Goal: Navigation & Orientation: Find specific page/section

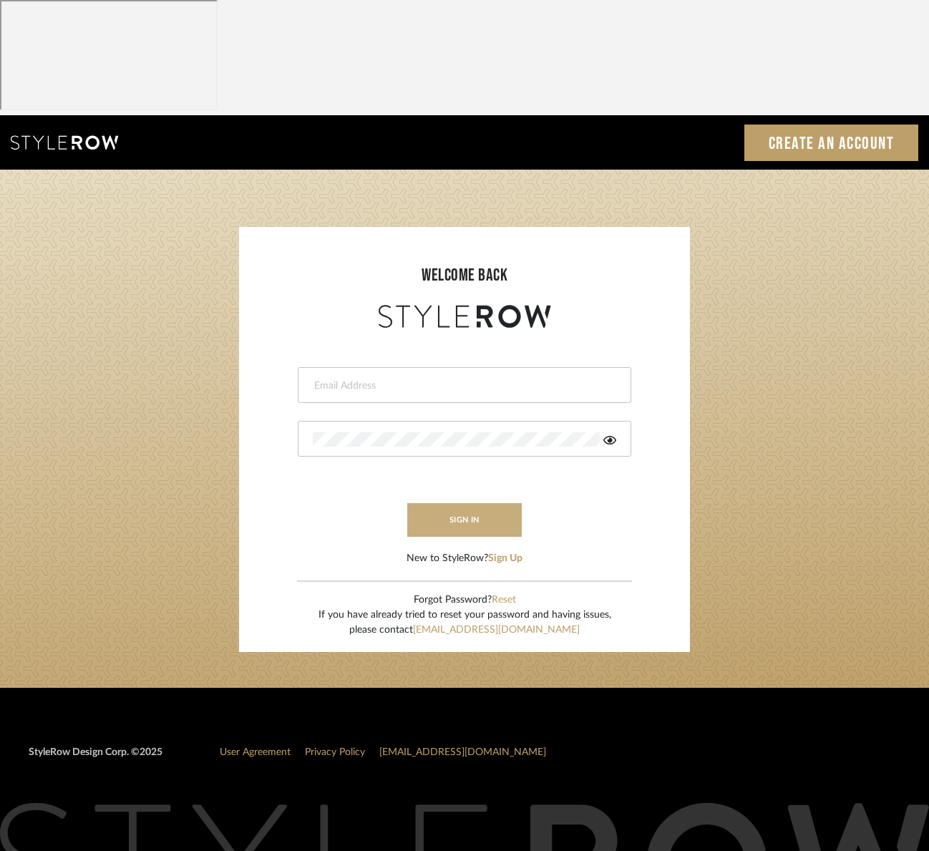
type input "[EMAIL_ADDRESS][DOMAIN_NAME]"
click at [464, 503] on button "sign in" at bounding box center [464, 520] width 115 height 34
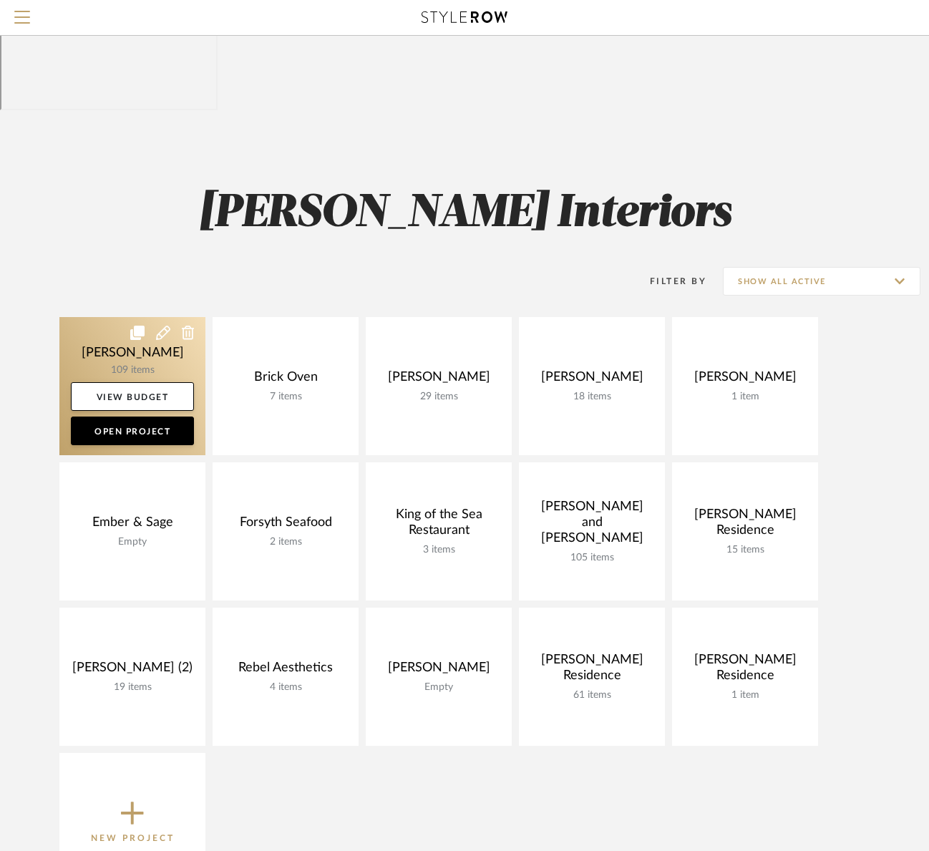
click at [107, 317] on link at bounding box center [132, 386] width 146 height 138
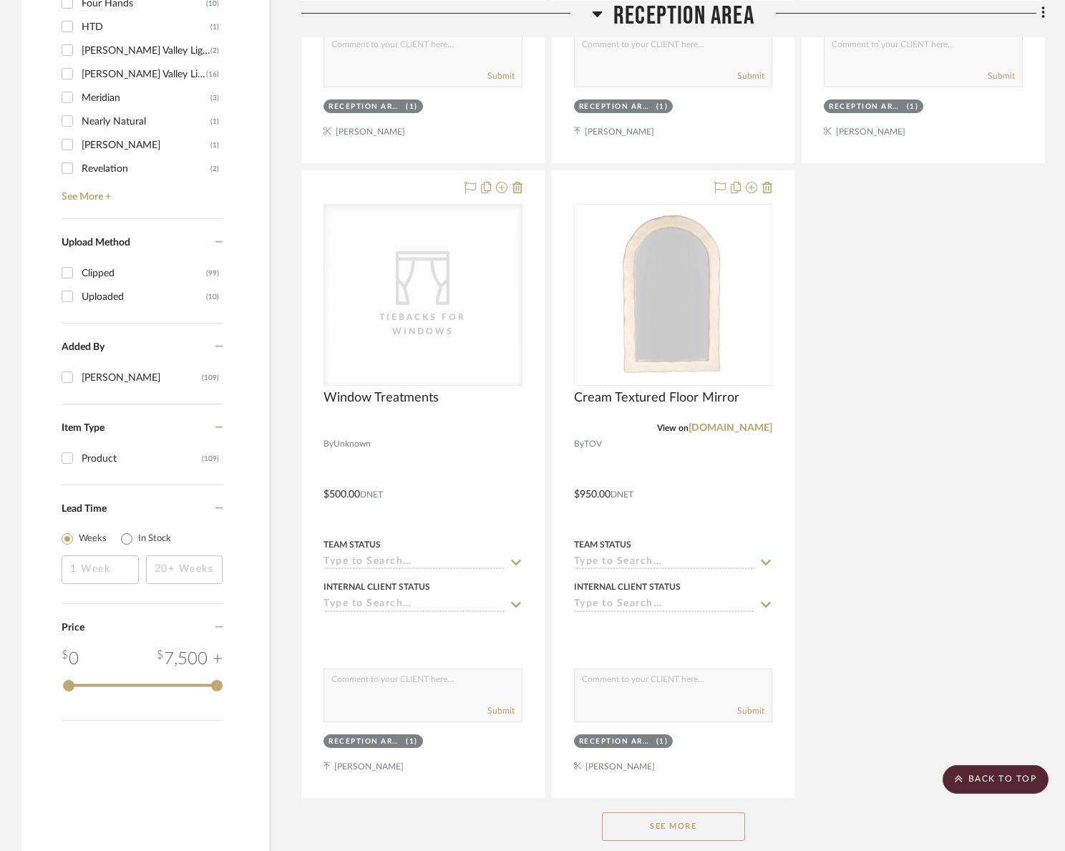
scroll to position [1630, 0]
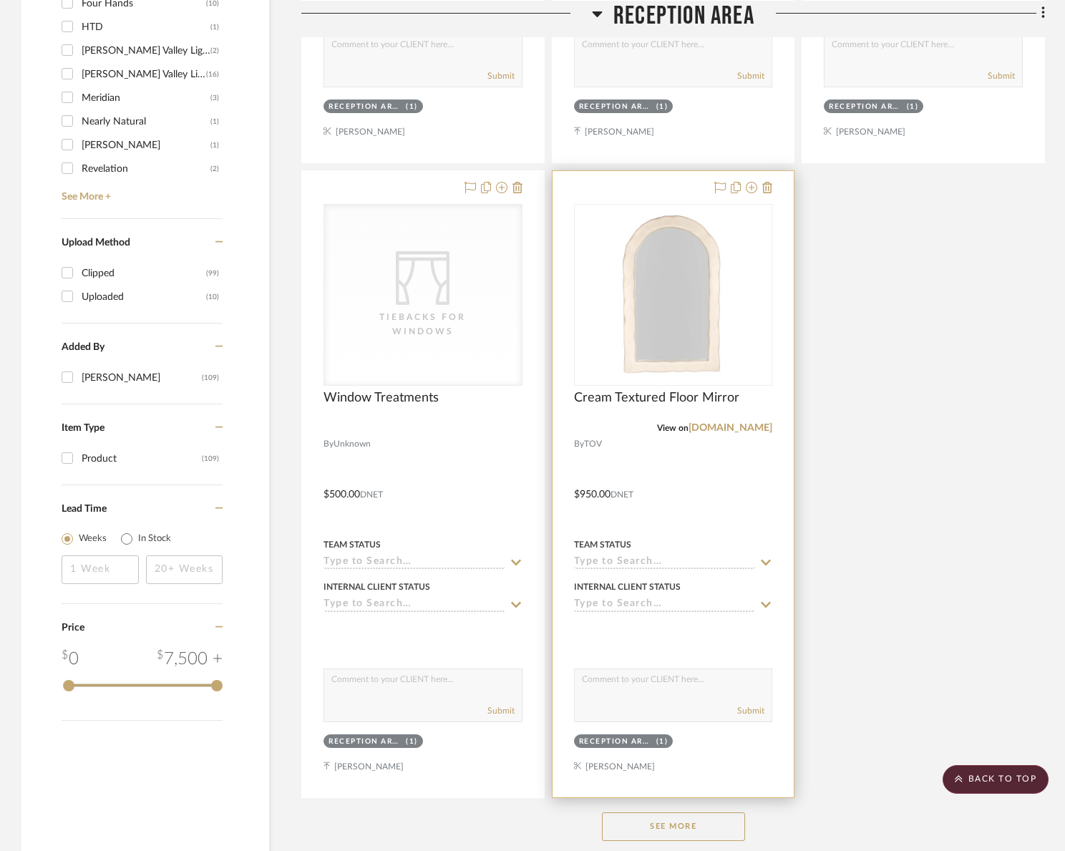
click at [714, 340] on div at bounding box center [674, 484] width 242 height 626
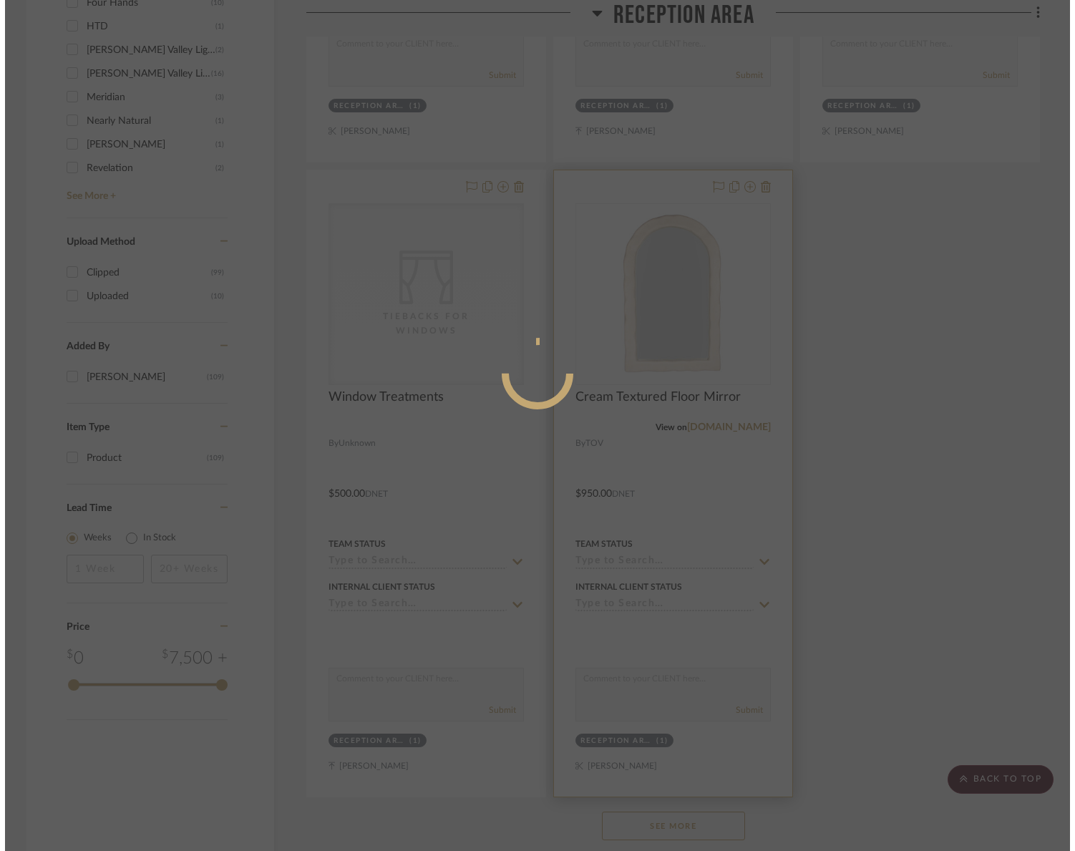
scroll to position [0, 0]
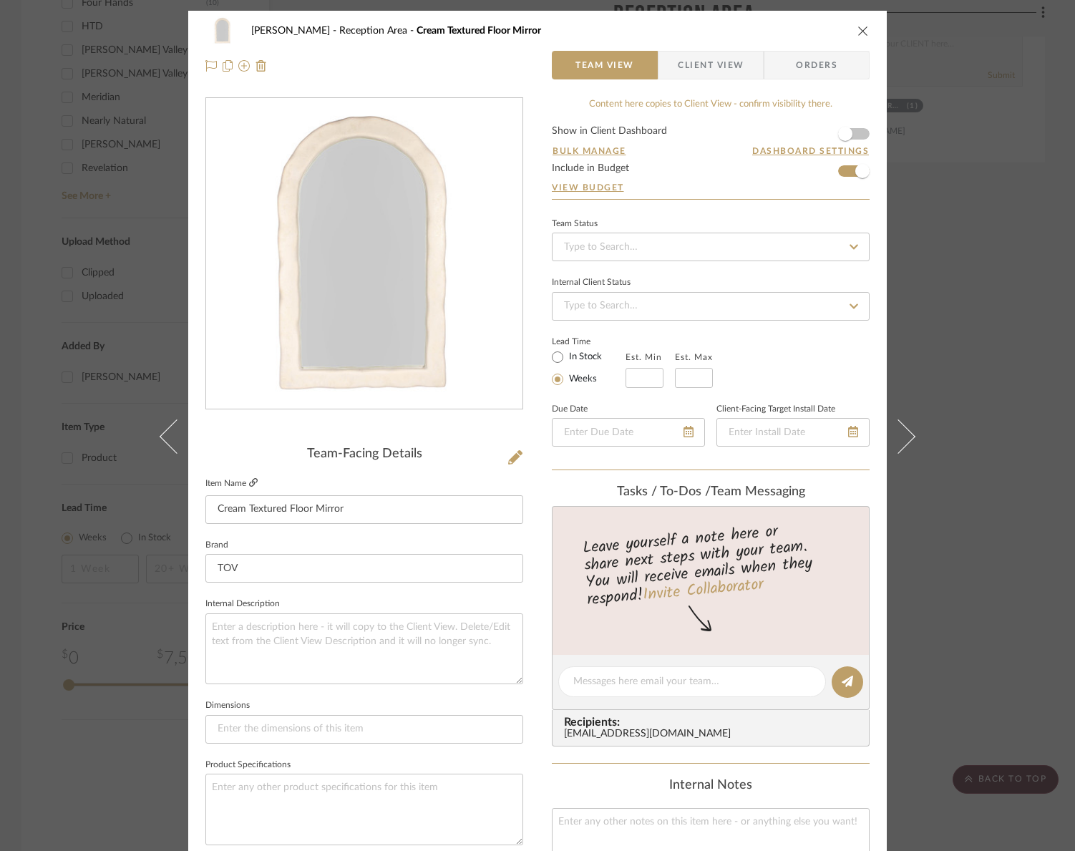
click at [249, 486] on icon at bounding box center [253, 482] width 9 height 9
click at [939, 304] on div "Ally Cain Reception Area Cream Textured Floor Mirror Team View Client View Orde…" at bounding box center [537, 425] width 1075 height 851
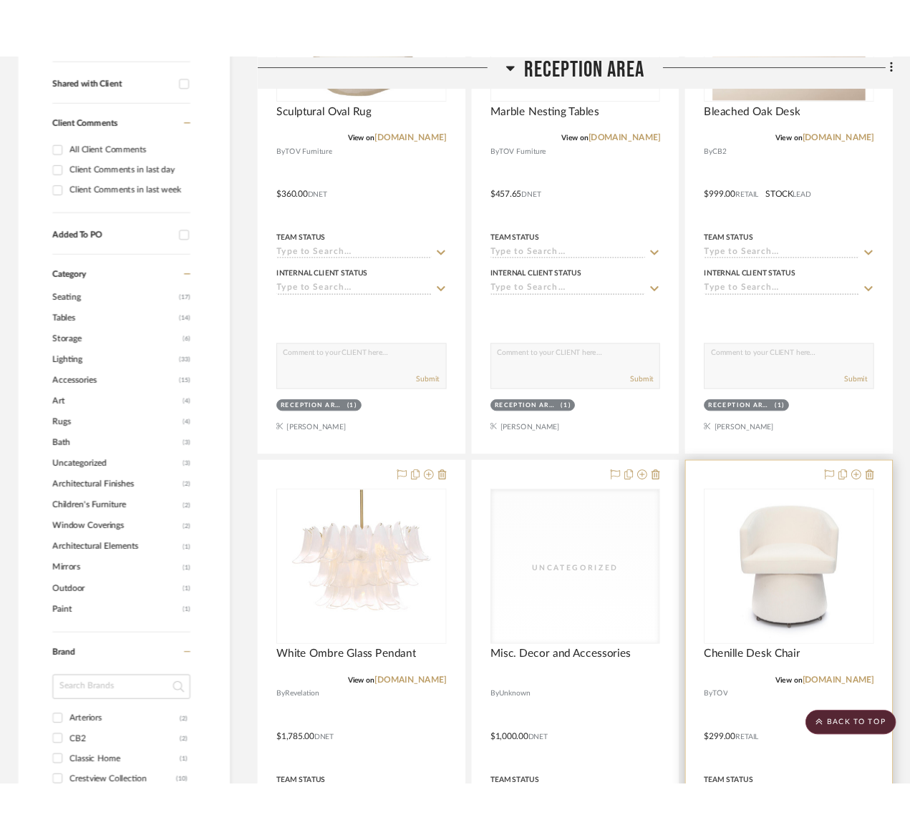
scroll to position [8, 0]
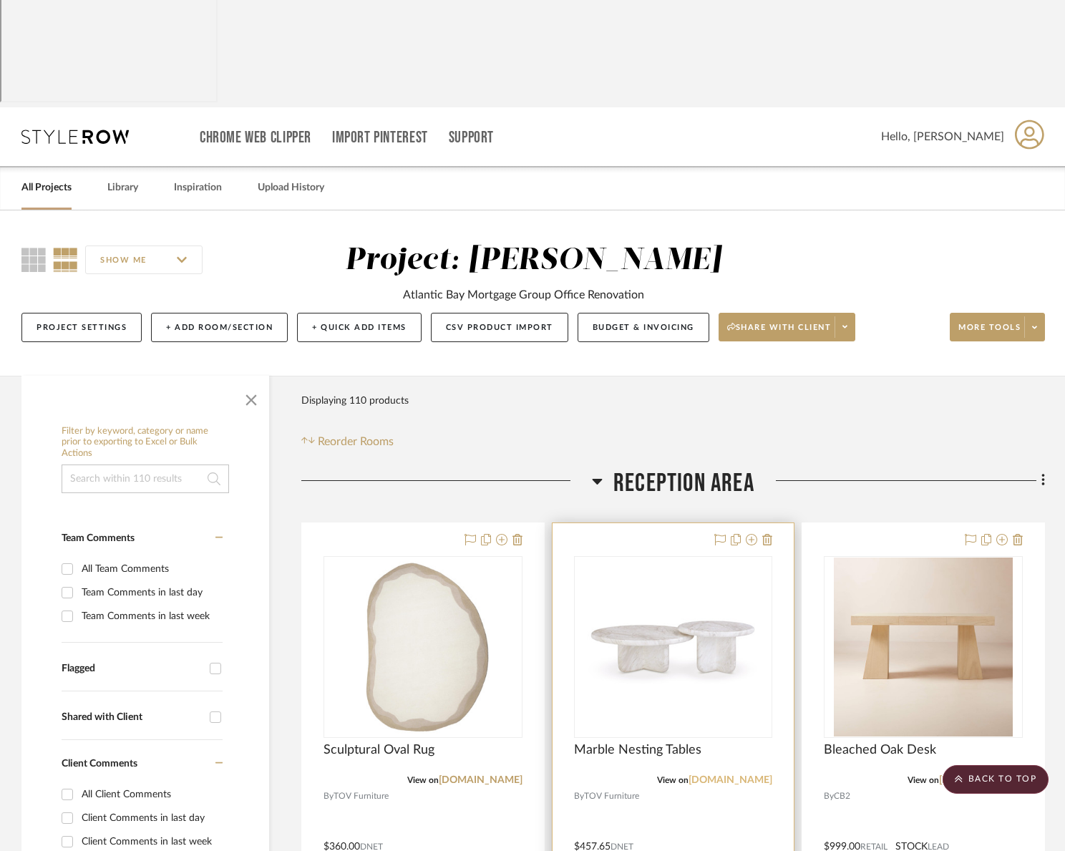
click at [707, 775] on link "dealers.tovfurniture.com" at bounding box center [731, 780] width 84 height 10
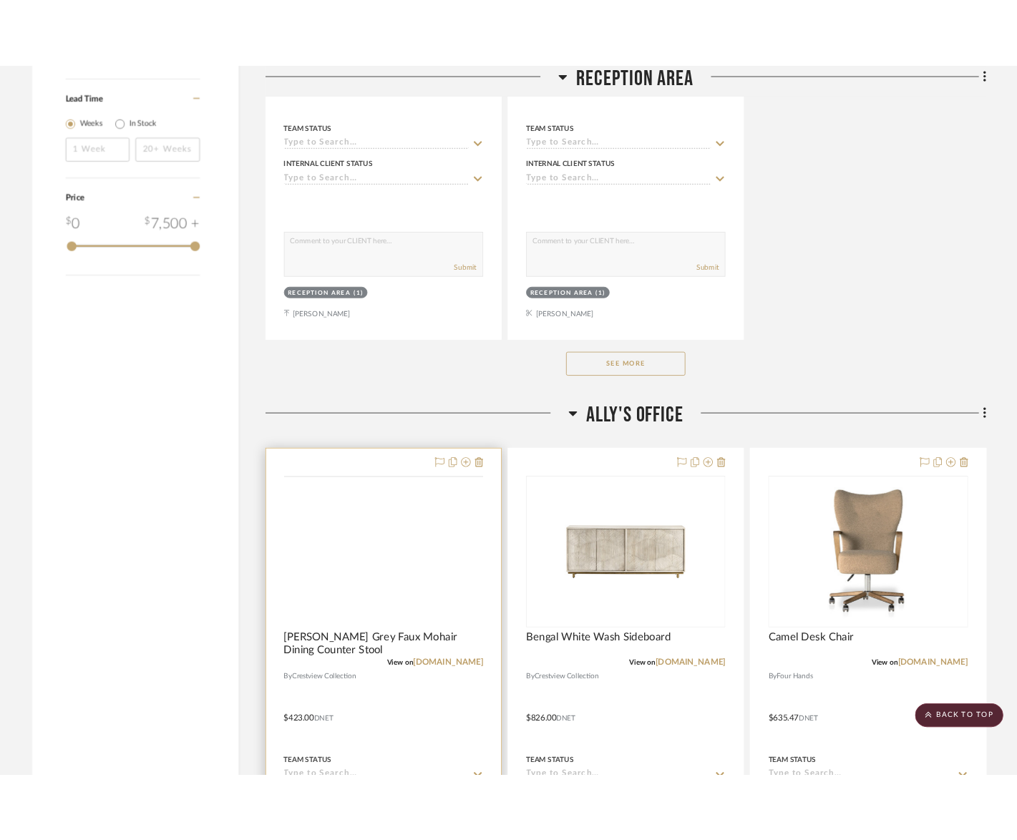
scroll to position [2261, 0]
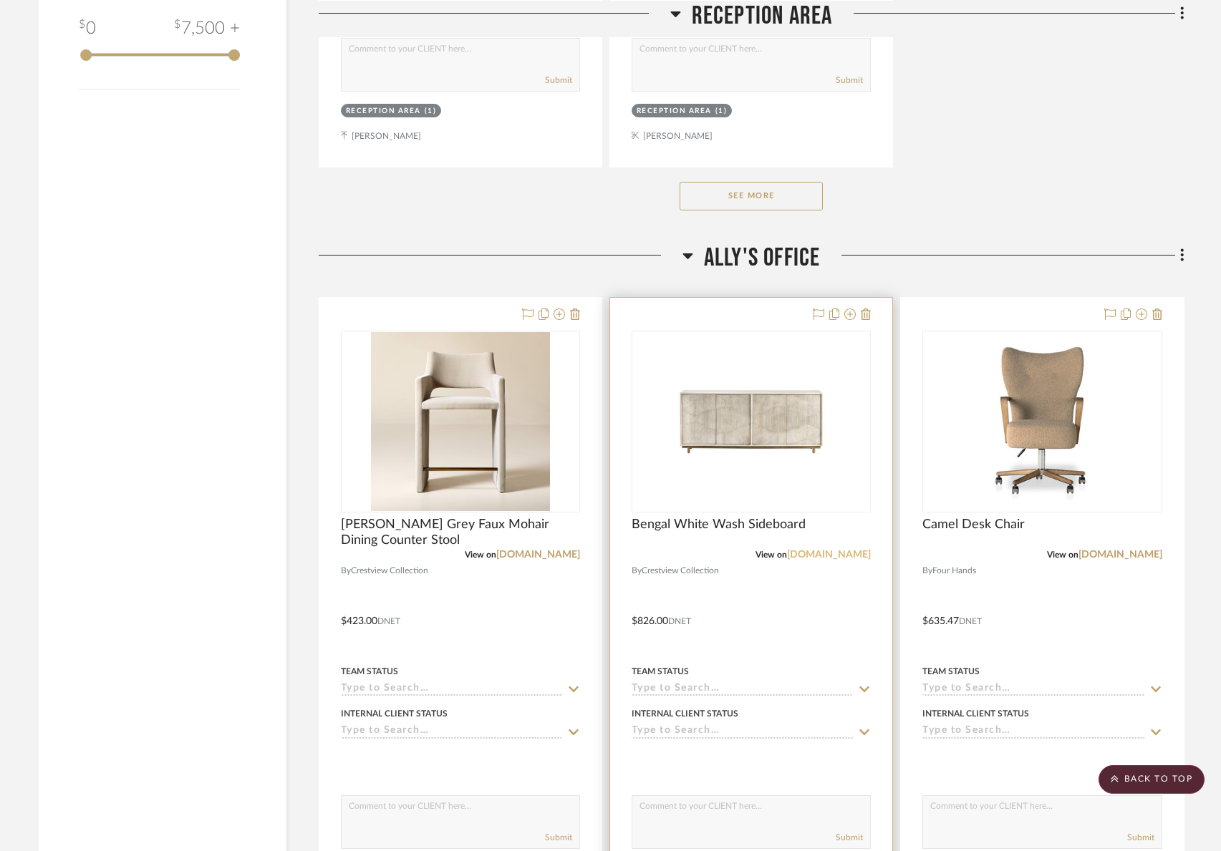
click at [787, 550] on link "crestviewcollection.com" at bounding box center [829, 555] width 84 height 10
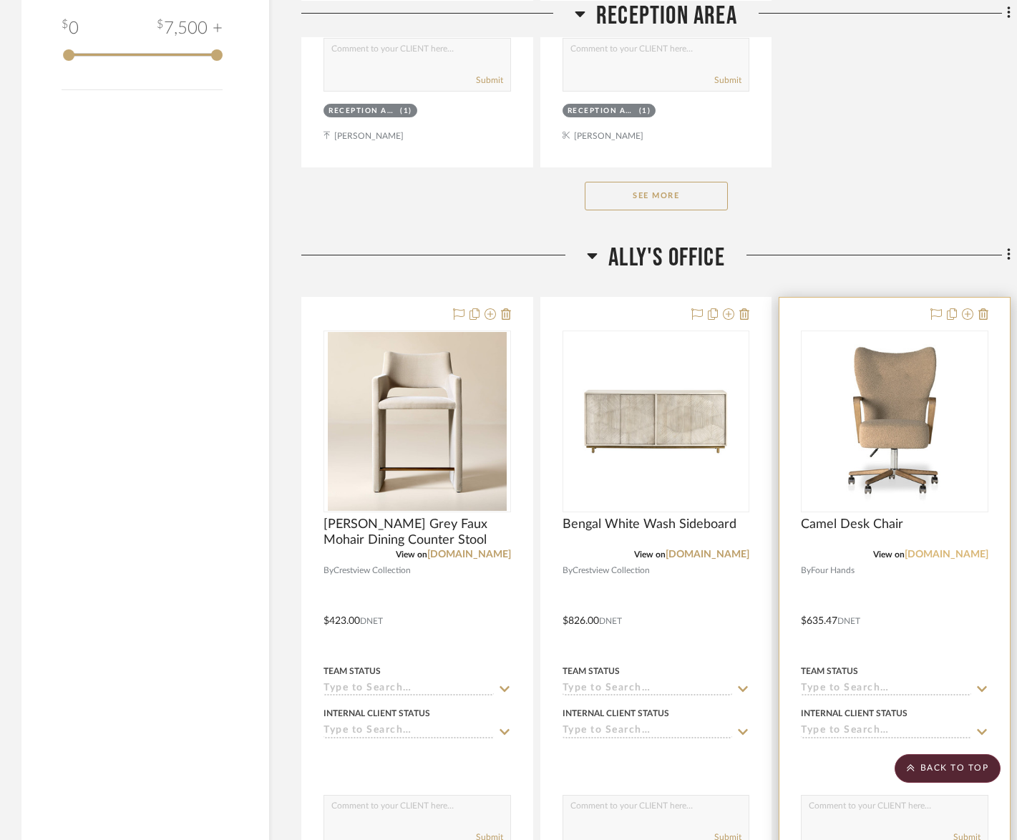
click at [931, 550] on link "fourhands.com" at bounding box center [947, 555] width 84 height 10
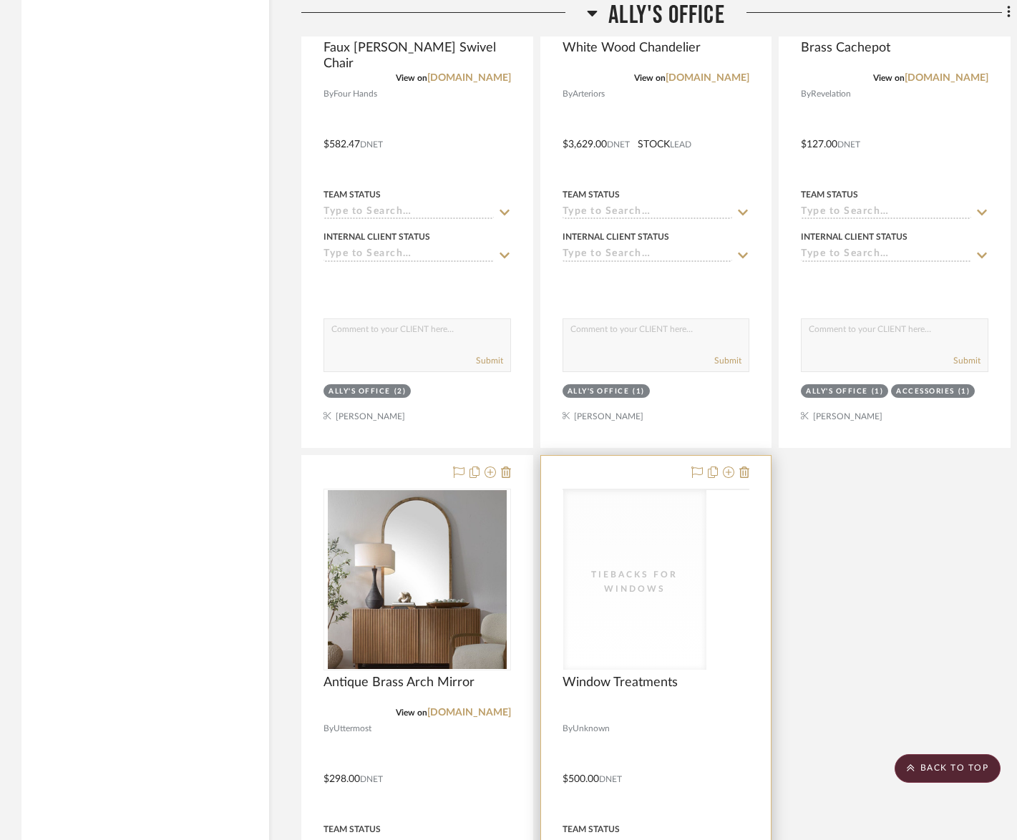
scroll to position [3373, 0]
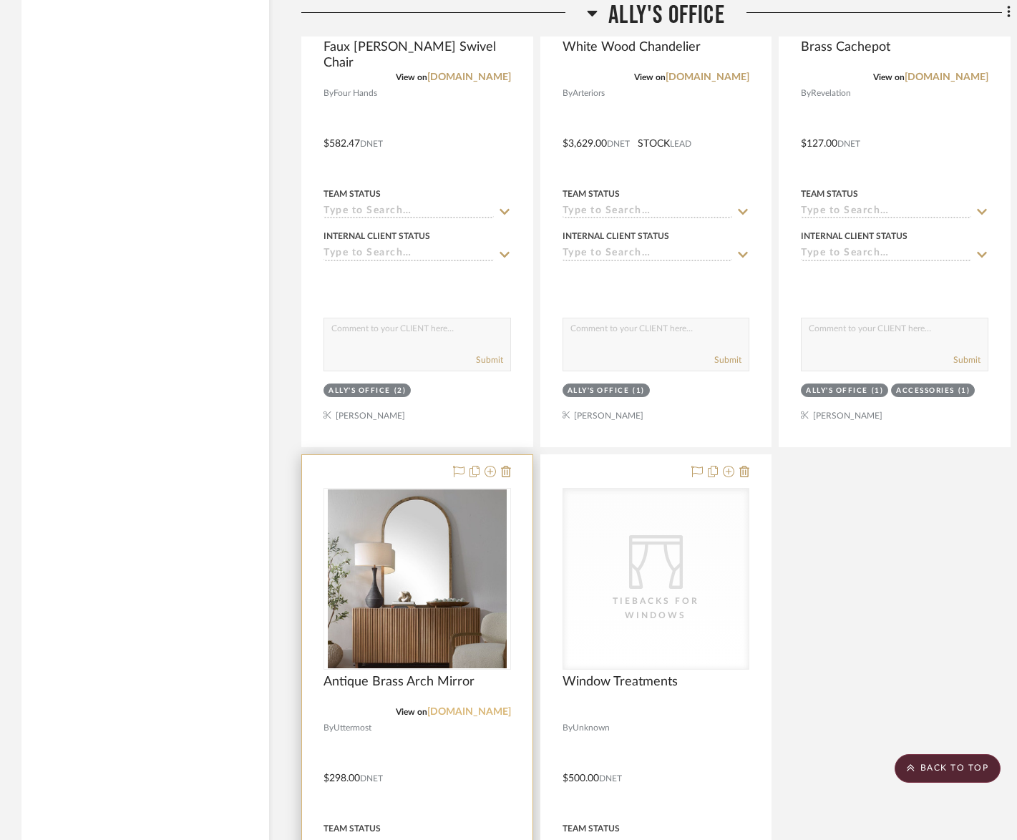
click at [475, 707] on link "uttermost.com" at bounding box center [469, 712] width 84 height 10
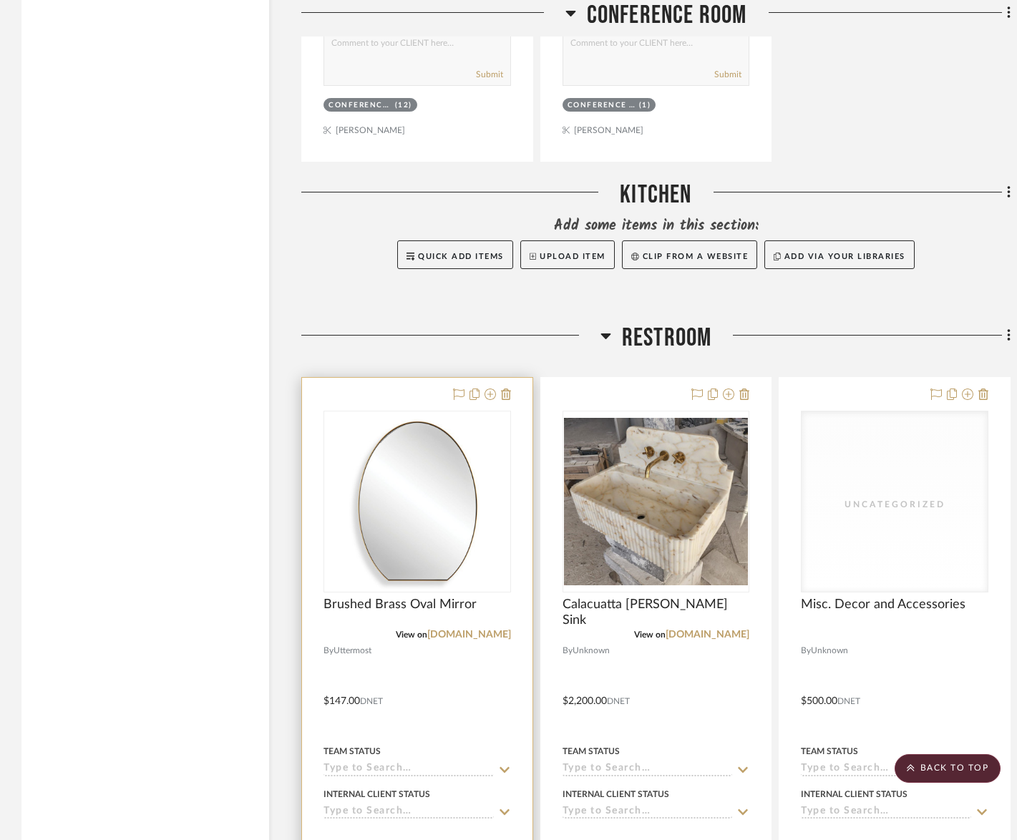
scroll to position [5724, 0]
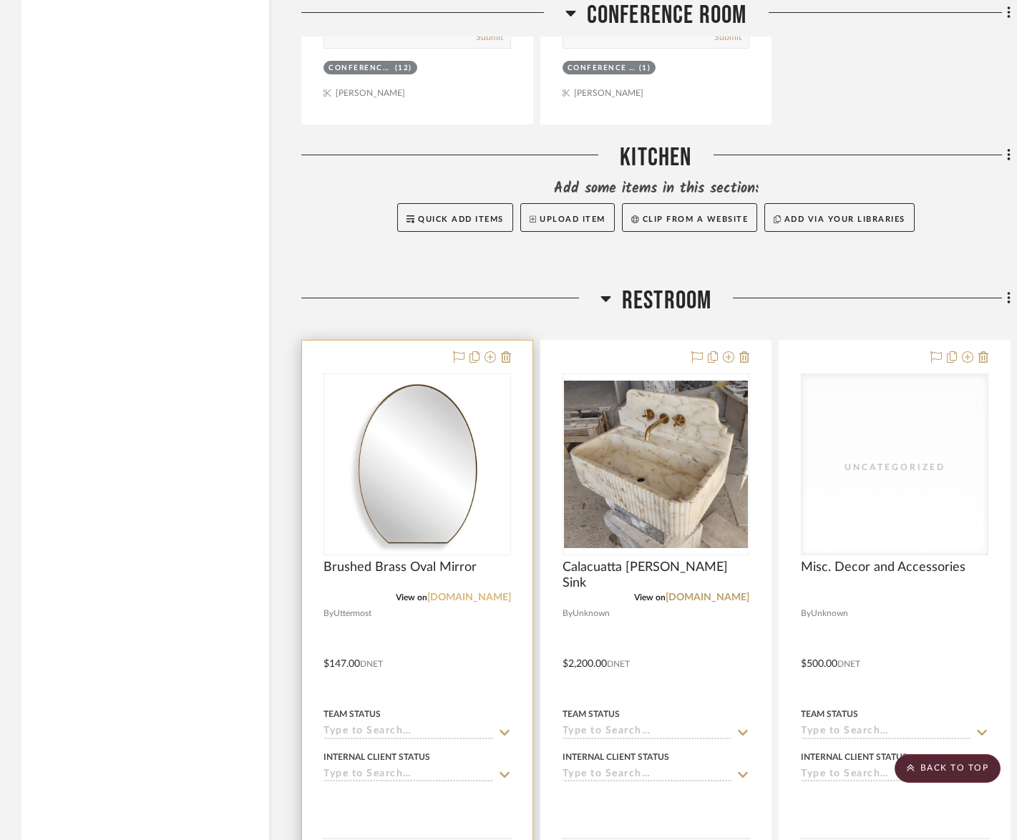
click at [472, 593] on link "uttermost.com" at bounding box center [469, 598] width 84 height 10
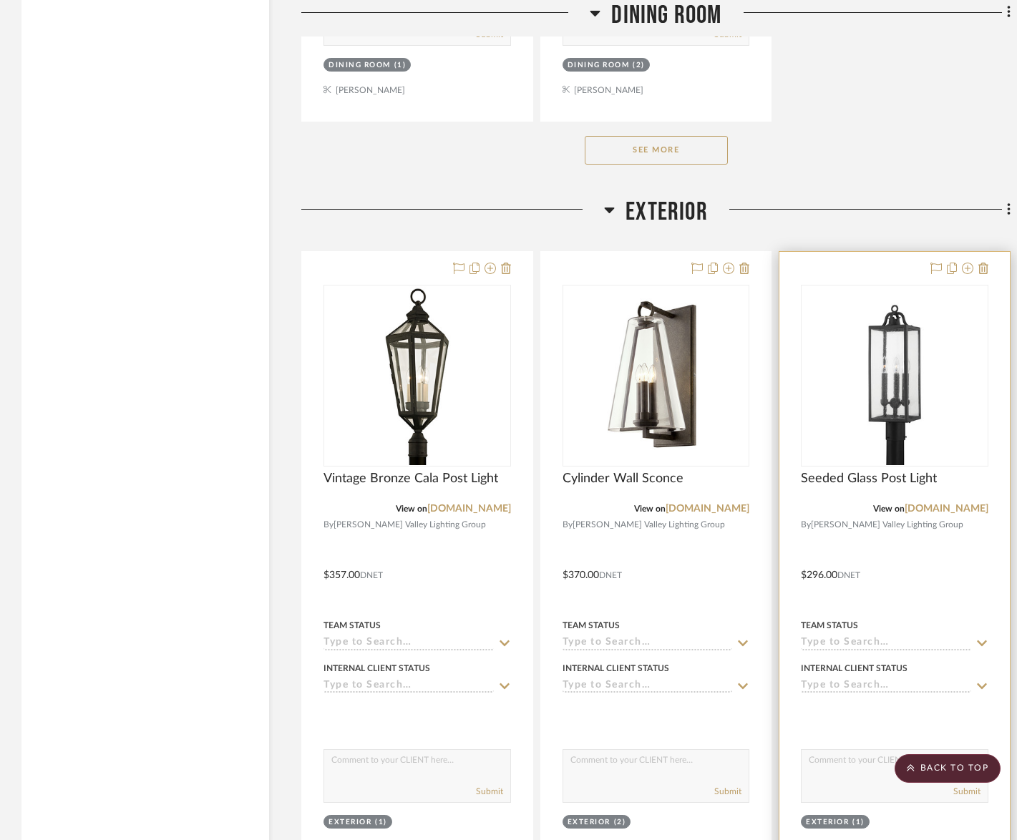
scroll to position [11221, 0]
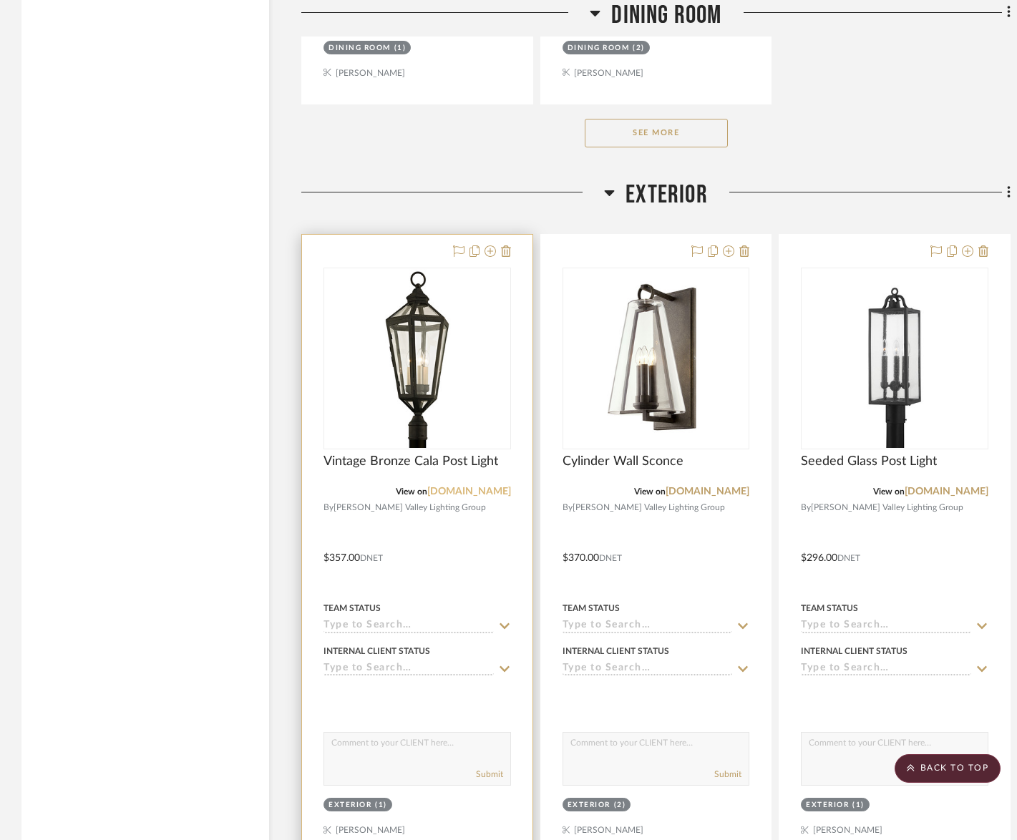
click at [480, 487] on link "hvlgroup.com" at bounding box center [469, 492] width 84 height 10
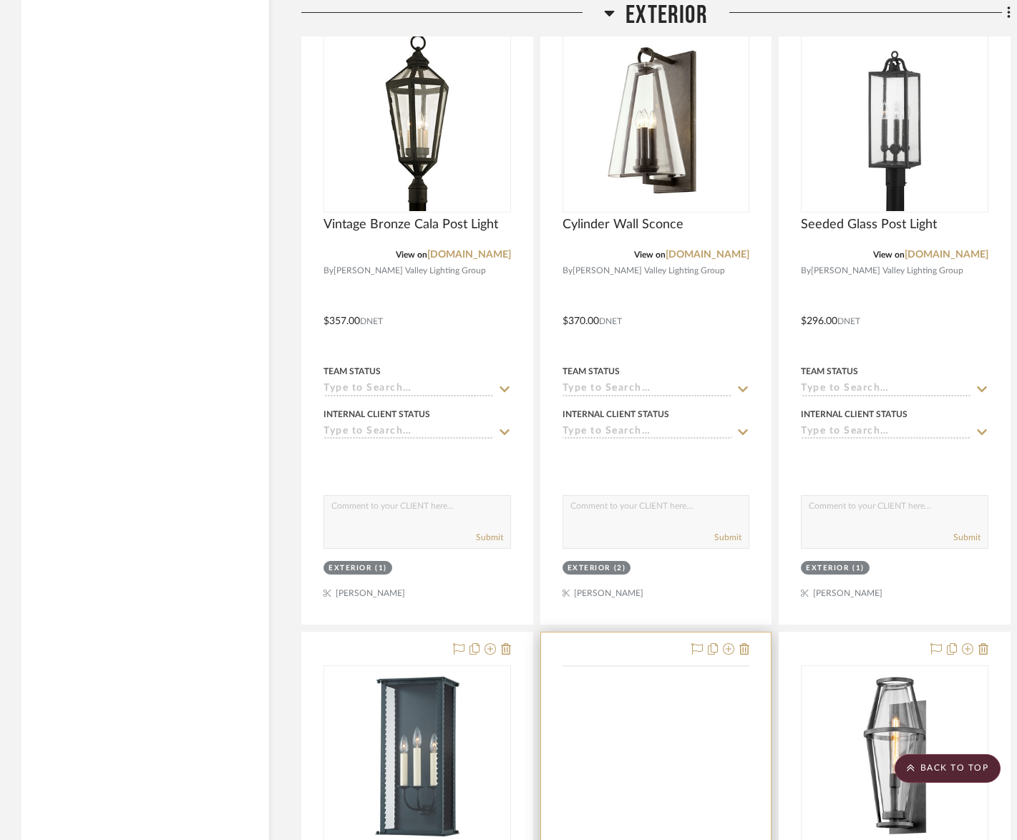
scroll to position [11457, 0]
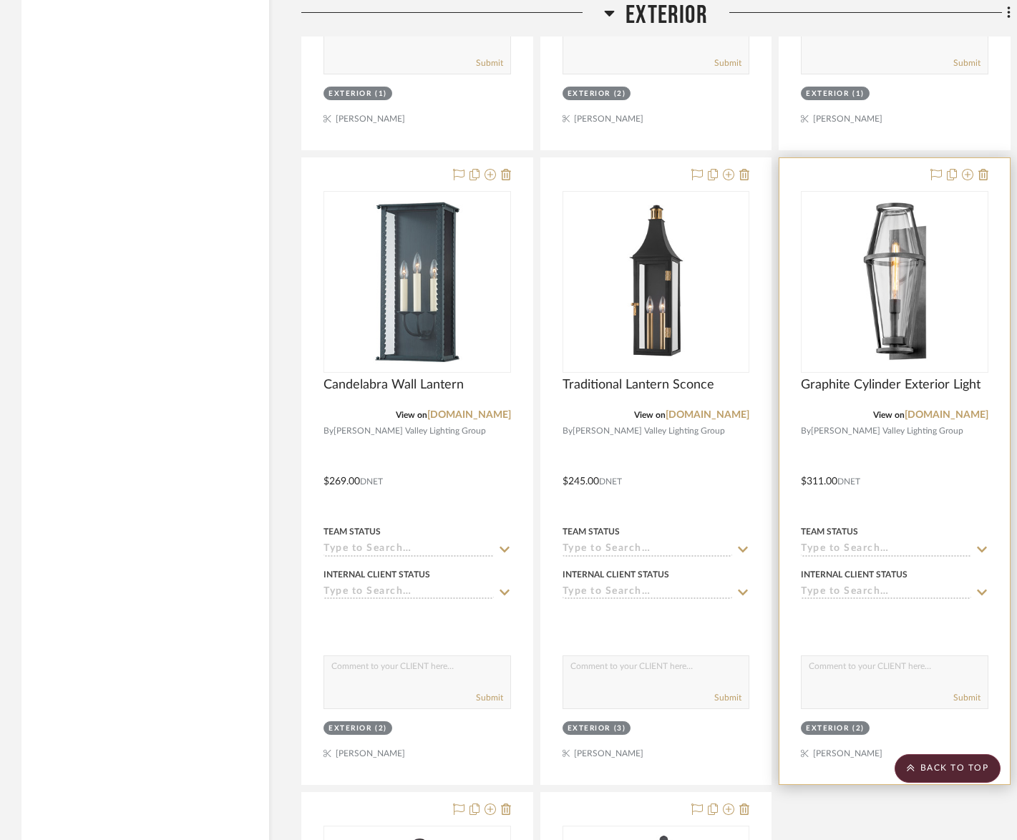
scroll to position [12423, 0]
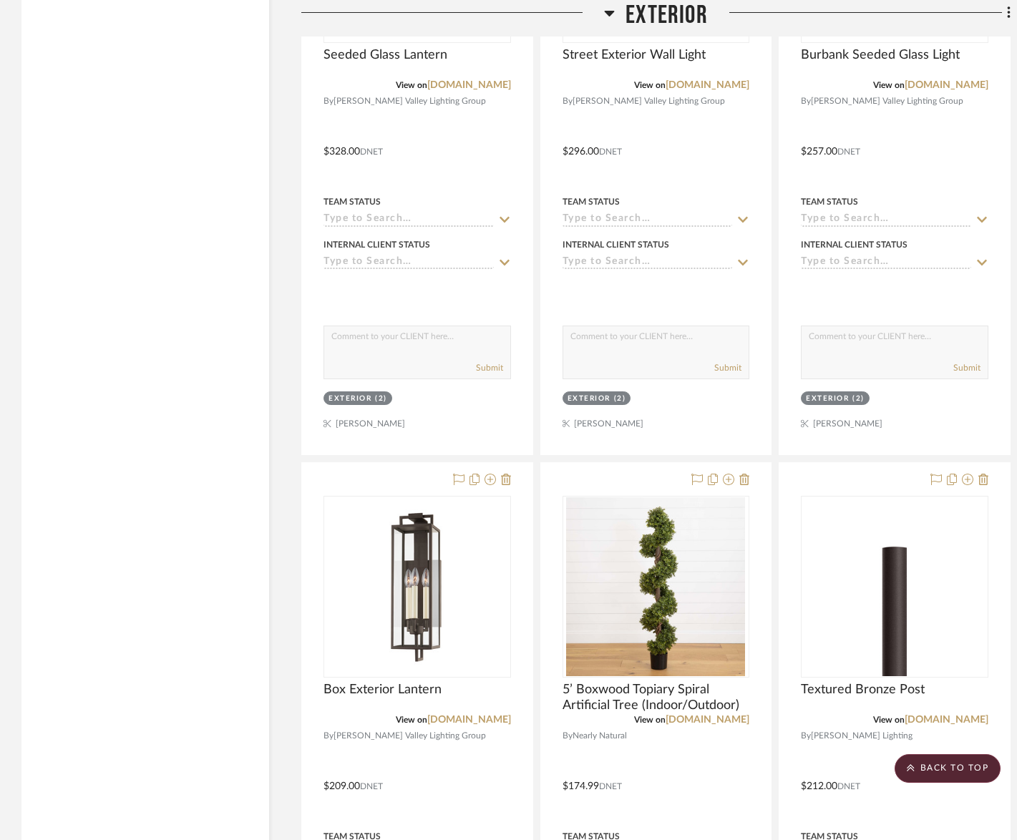
scroll to position [13028, 0]
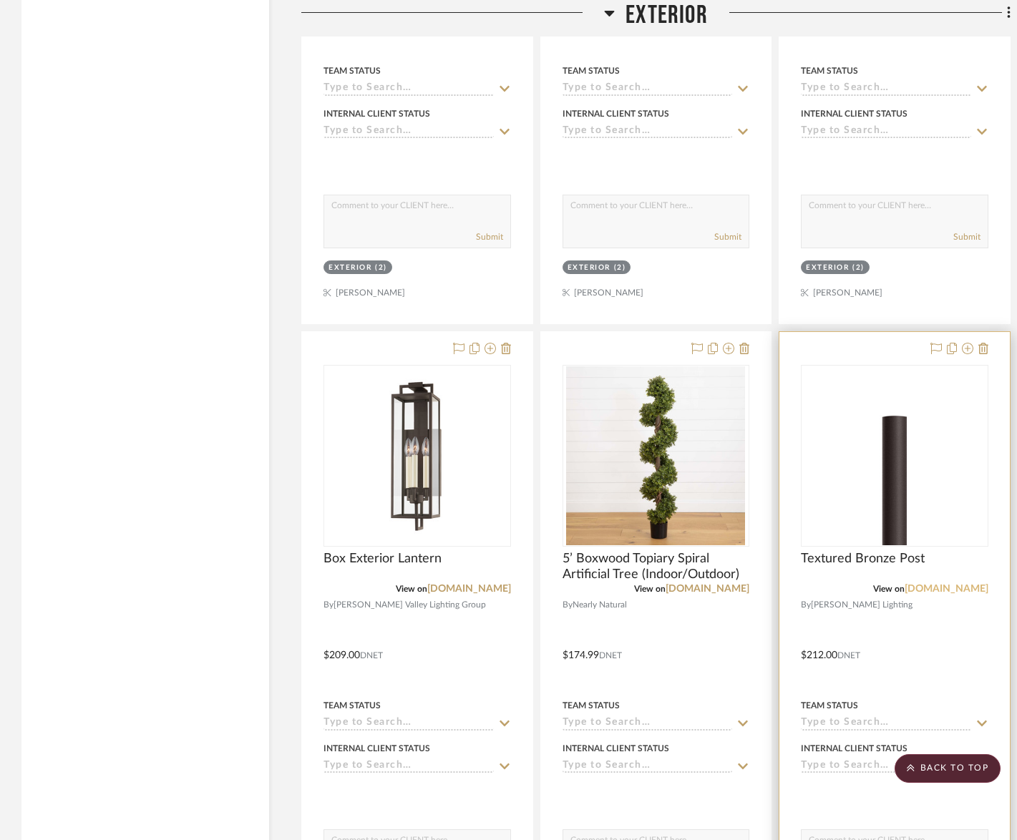
click at [939, 584] on link "hvlgroup.com" at bounding box center [947, 589] width 84 height 10
click at [0, 0] on img at bounding box center [0, 0] width 0 height 0
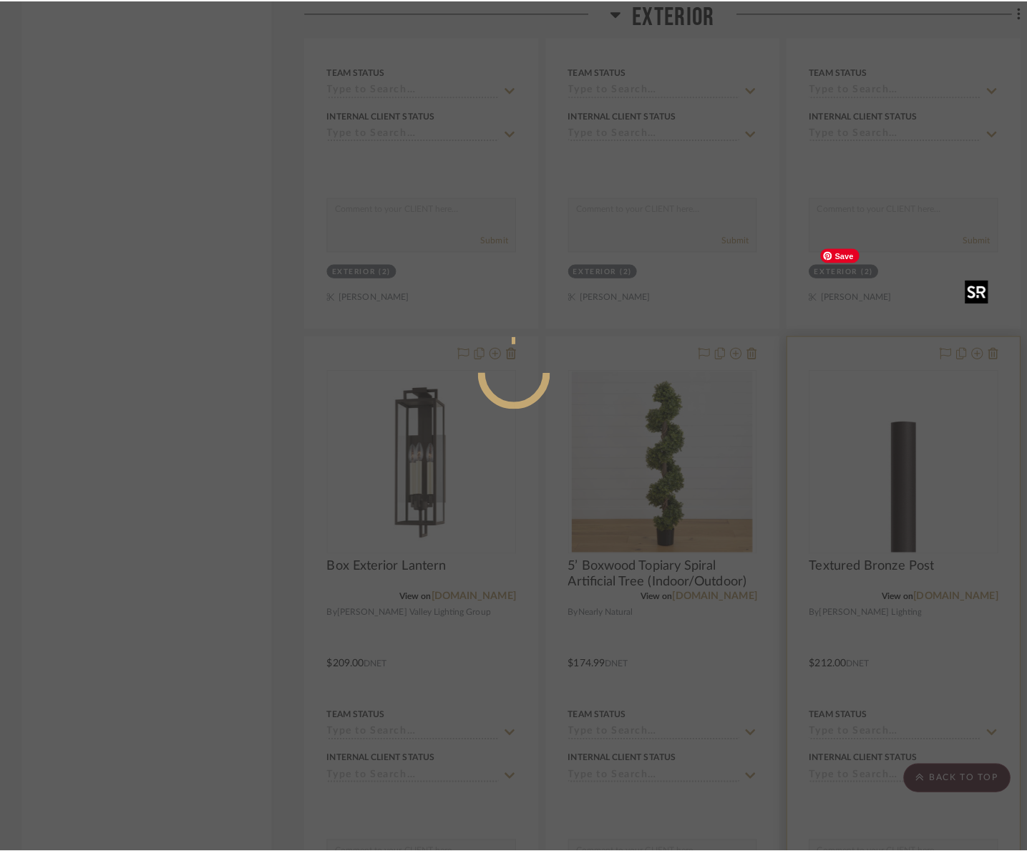
scroll to position [0, 0]
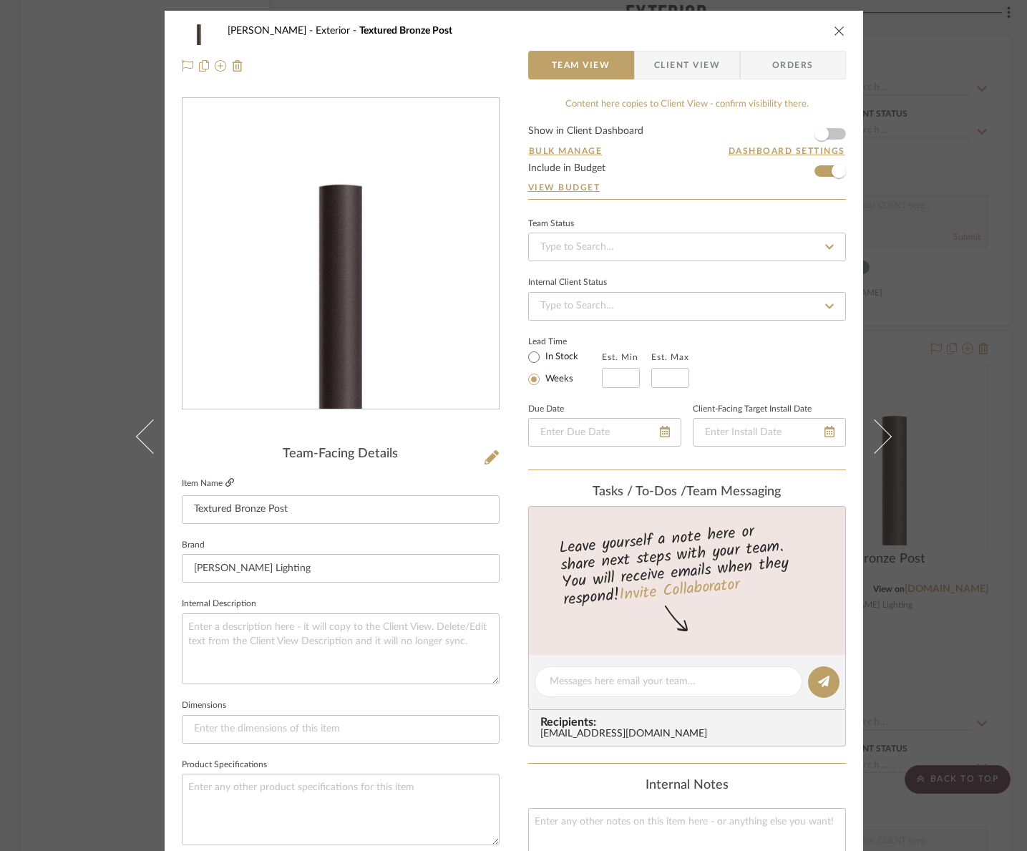
click at [226, 482] on icon at bounding box center [230, 482] width 9 height 9
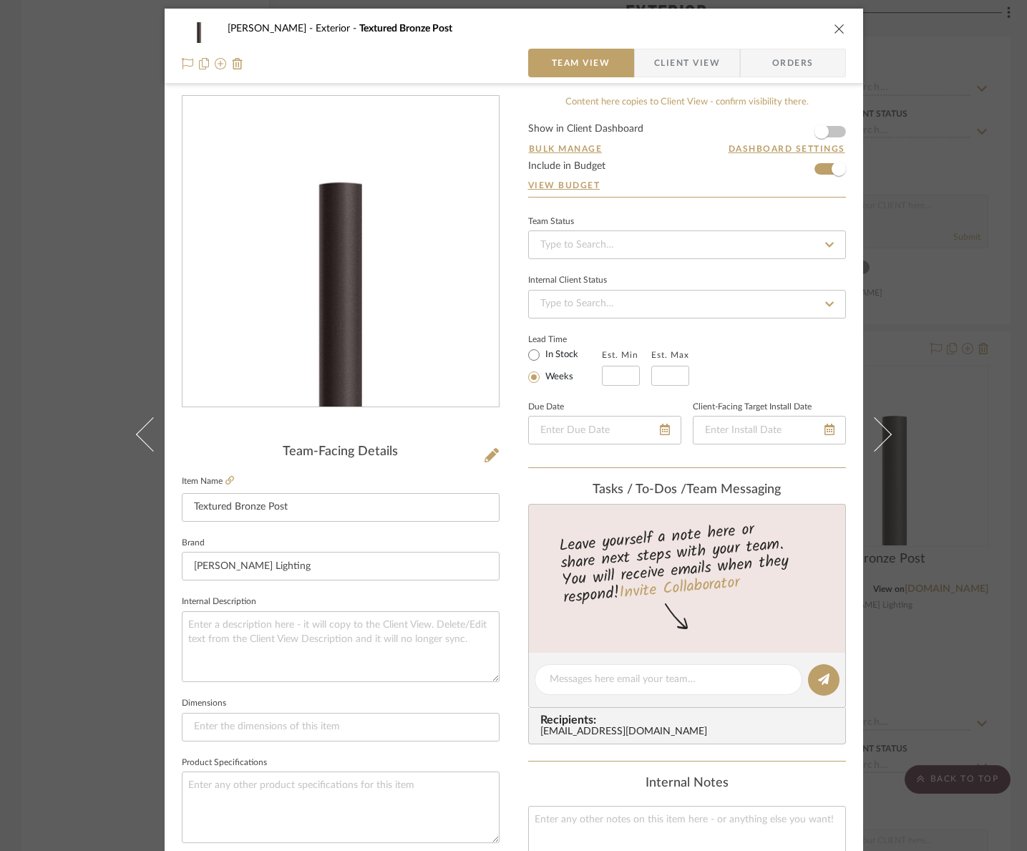
scroll to position [3, 0]
click at [939, 198] on div "Ally Cain Exterior Textured Bronze Post Team View Client View Orders Team-Facin…" at bounding box center [513, 425] width 1027 height 851
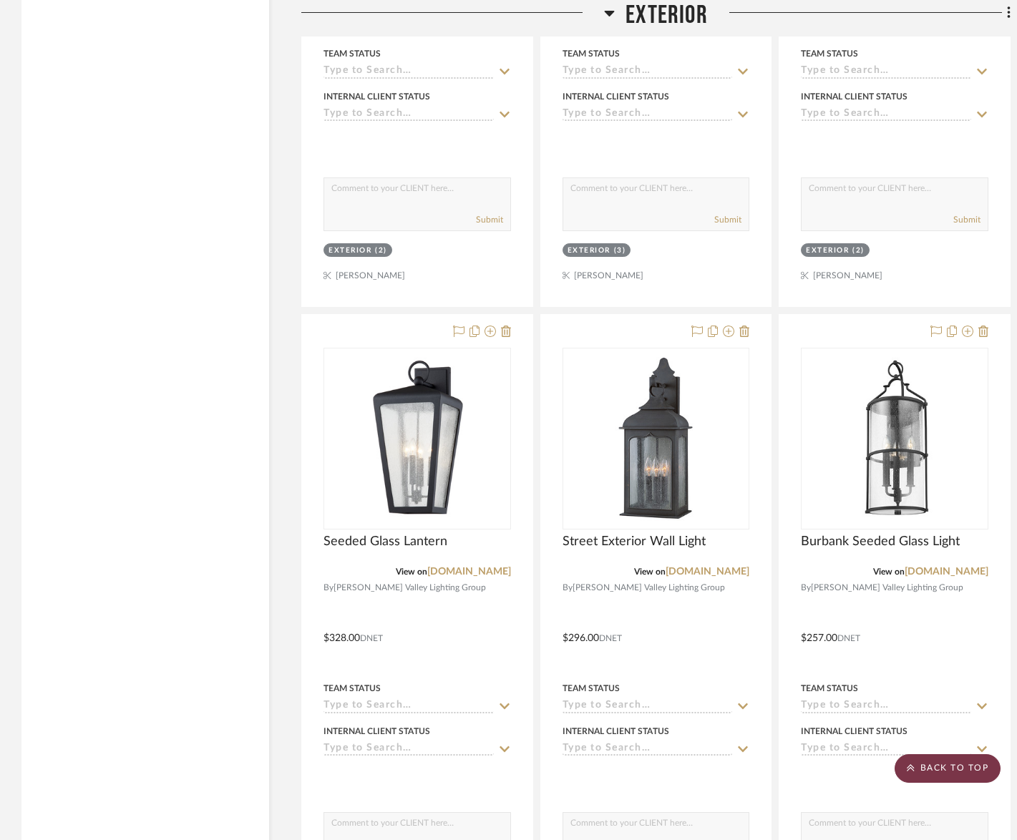
click at [939, 770] on scroll-to-top-button "BACK TO TOP" at bounding box center [948, 769] width 106 height 29
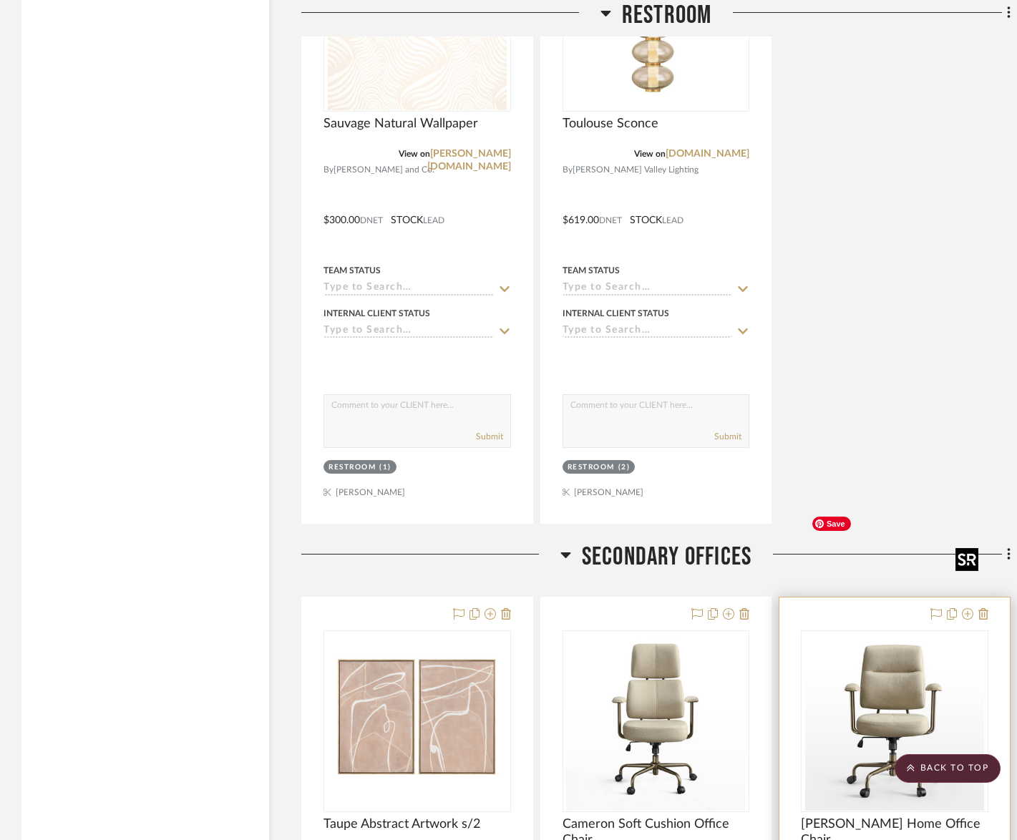
scroll to position [6813, 0]
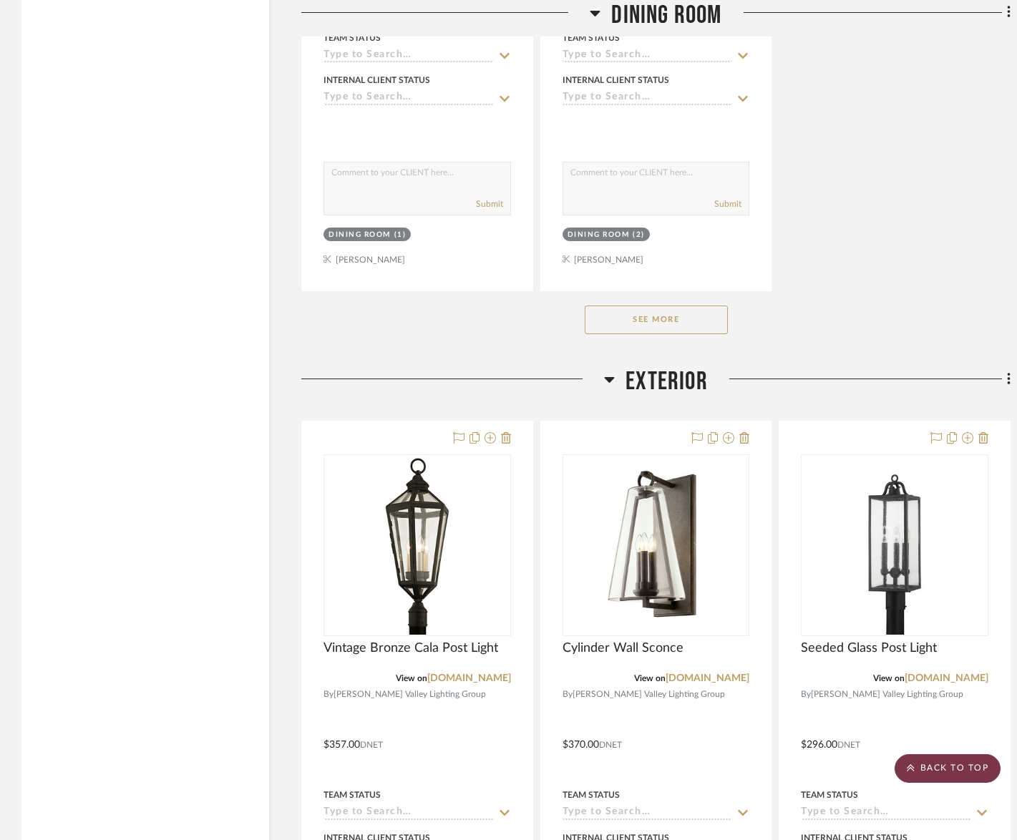
click at [939, 768] on scroll-to-top-button "BACK TO TOP" at bounding box center [948, 769] width 106 height 29
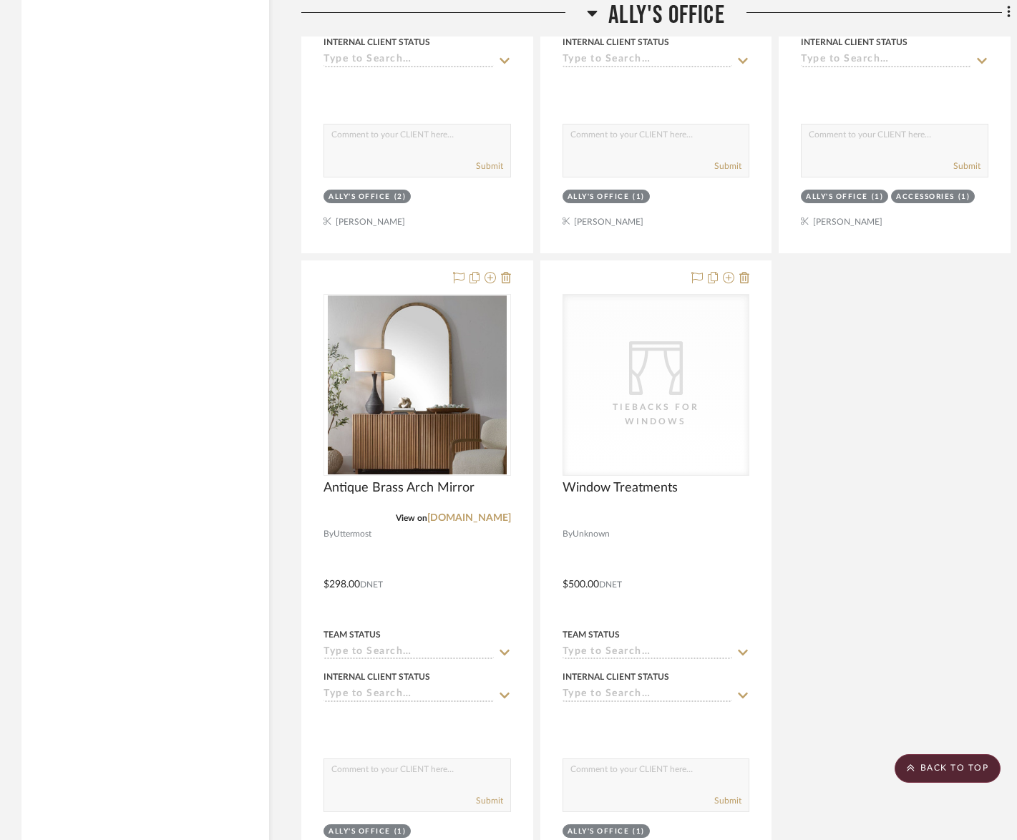
scroll to position [3575, 0]
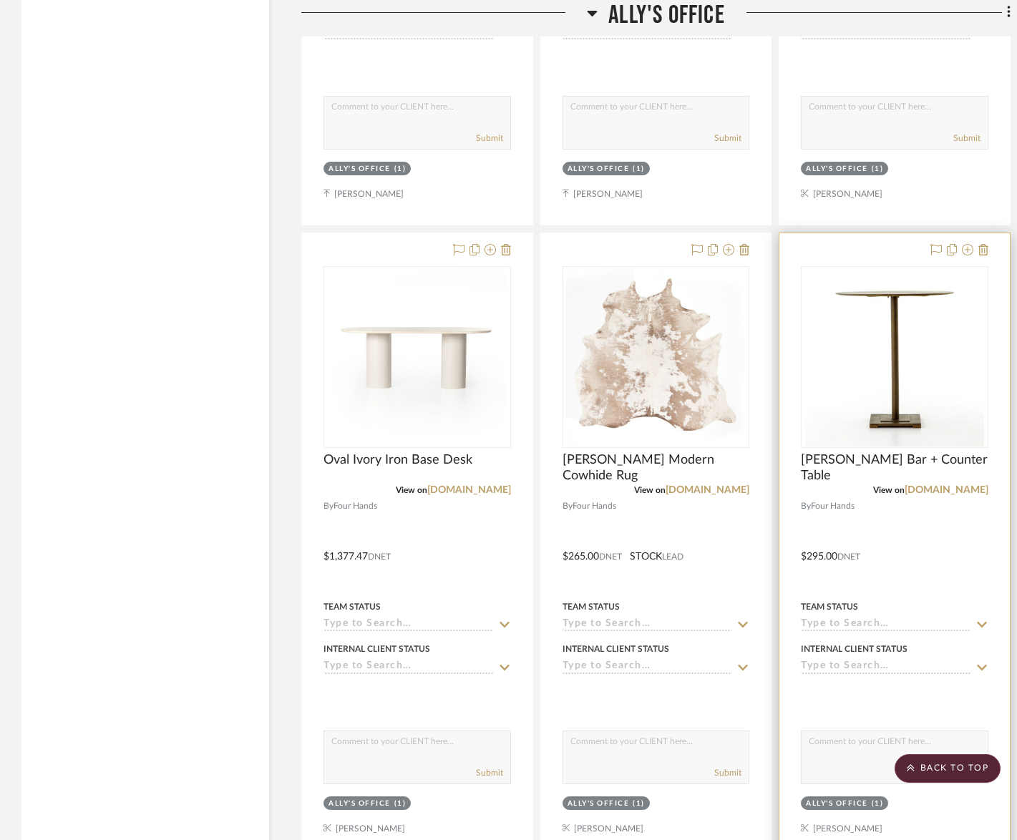
scroll to position [4870, 0]
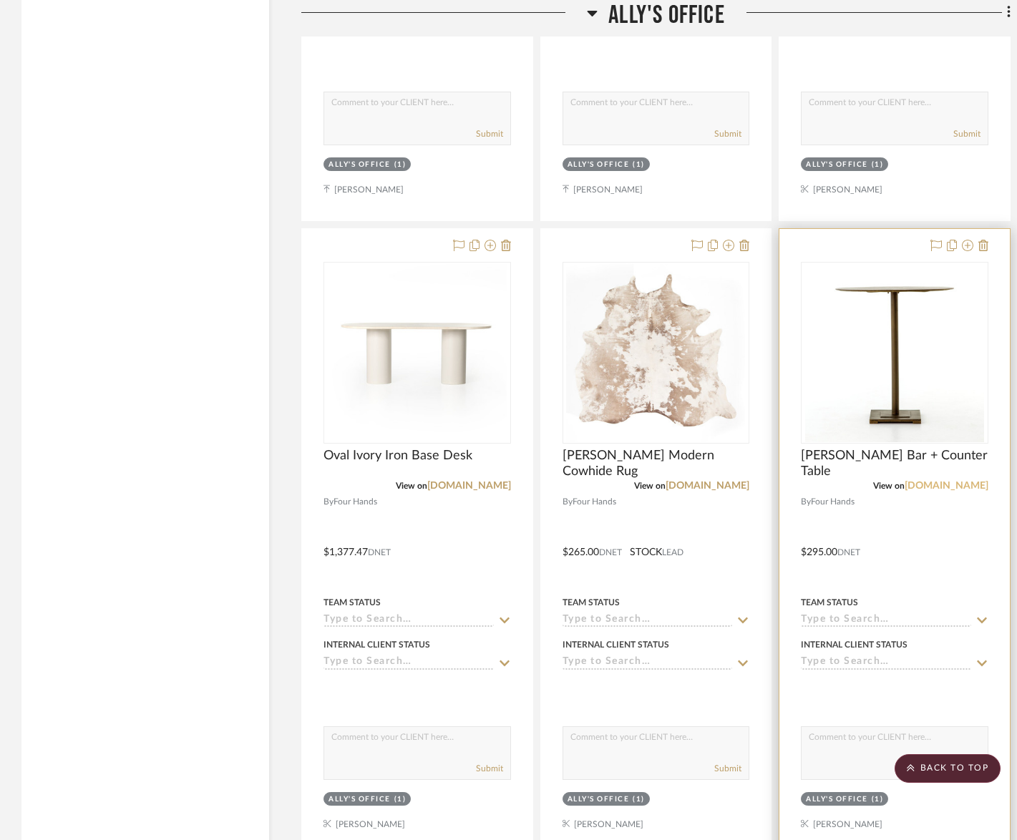
click at [939, 481] on link "fourhands.com" at bounding box center [947, 486] width 84 height 10
